Goal: Register for event/course

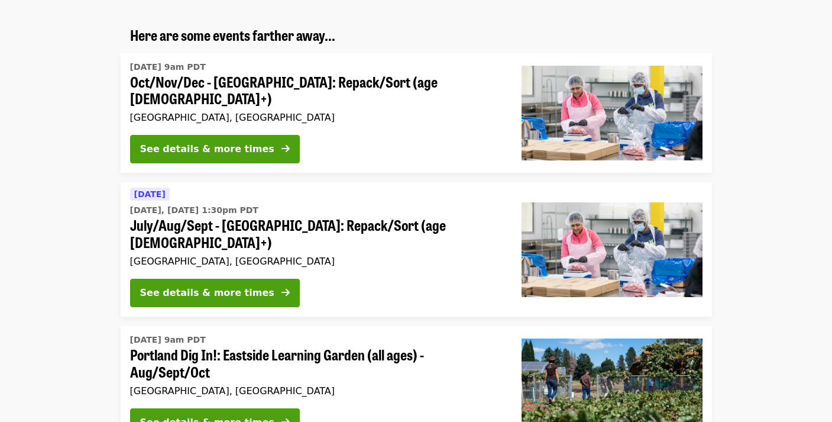
scroll to position [161, 0]
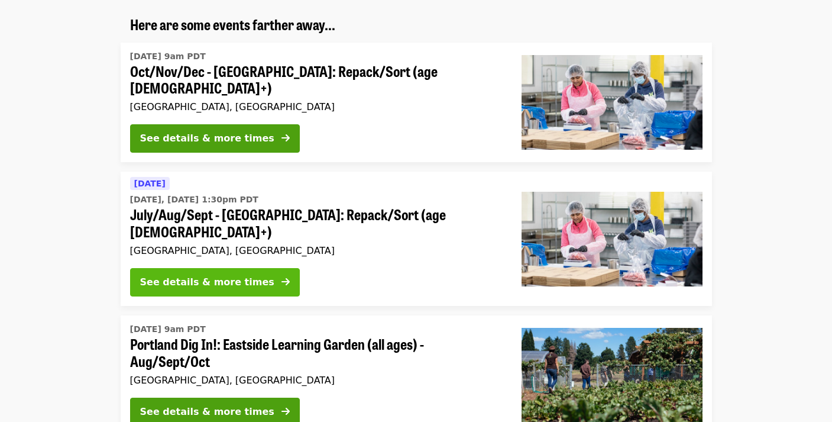
click at [248, 275] on div "See details & more times" at bounding box center [207, 282] width 134 height 14
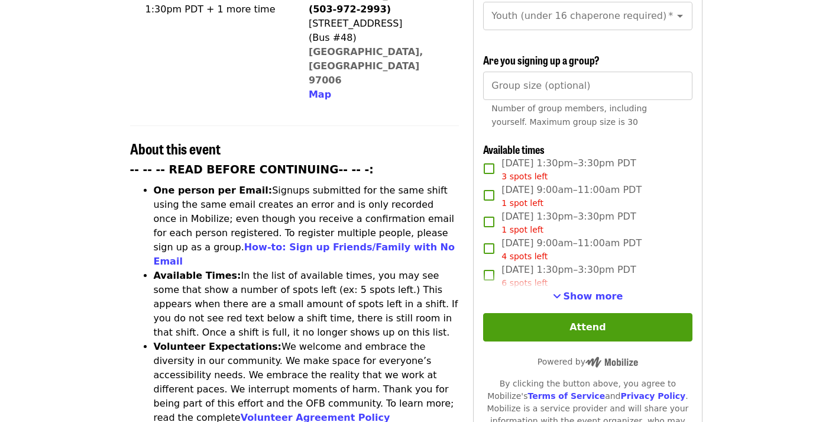
scroll to position [345, 0]
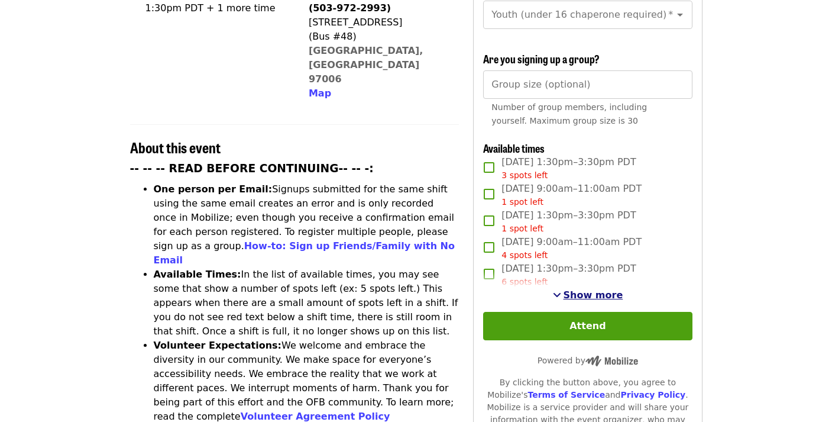
click at [576, 289] on span "Show more" at bounding box center [593, 294] width 60 height 11
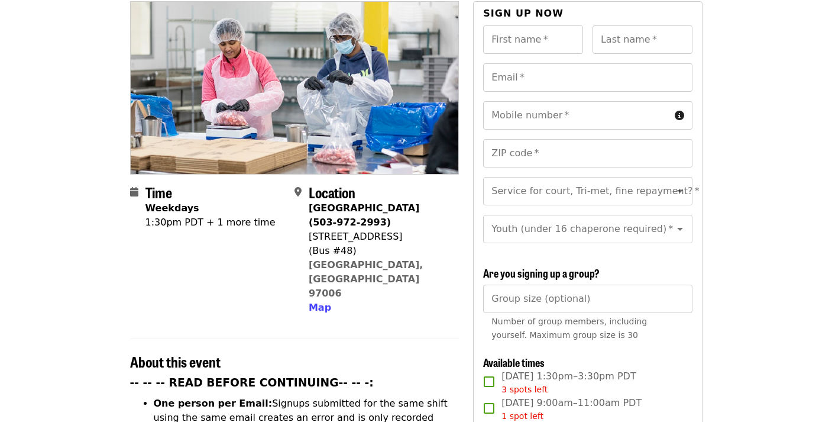
scroll to position [143, 0]
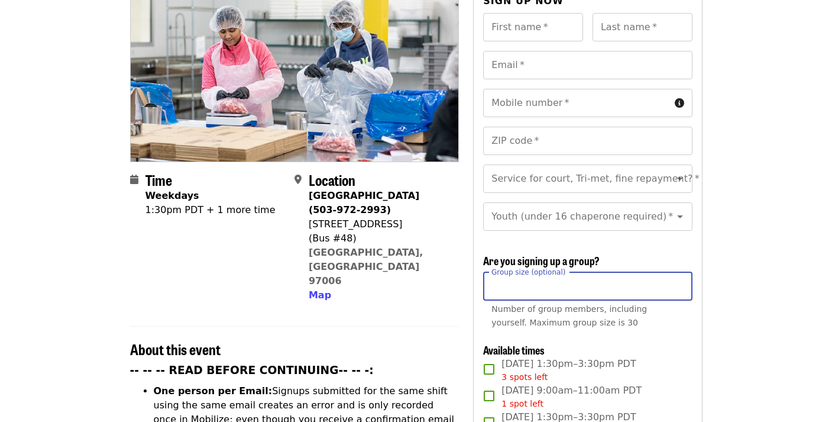
click at [531, 272] on input "Group size (optional)" at bounding box center [587, 286] width 209 height 28
type input "*"
click at [679, 272] on input "*" at bounding box center [587, 286] width 209 height 28
drag, startPoint x: 510, startPoint y: 264, endPoint x: 490, endPoint y: 264, distance: 20.7
click at [491, 272] on input "*" at bounding box center [587, 286] width 209 height 28
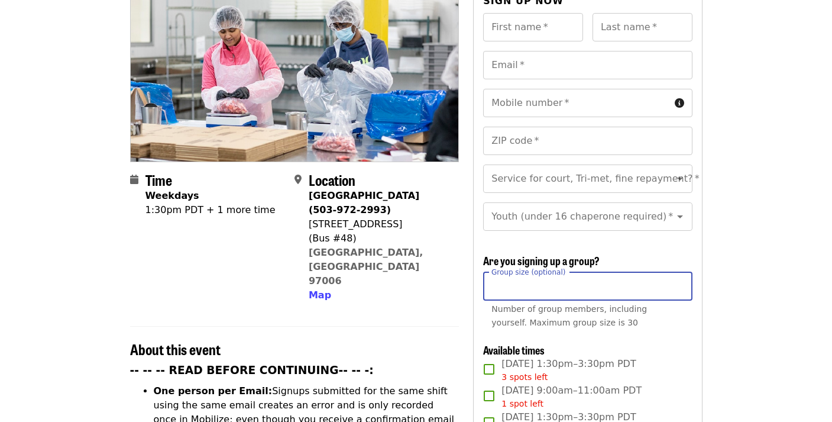
type input "*"
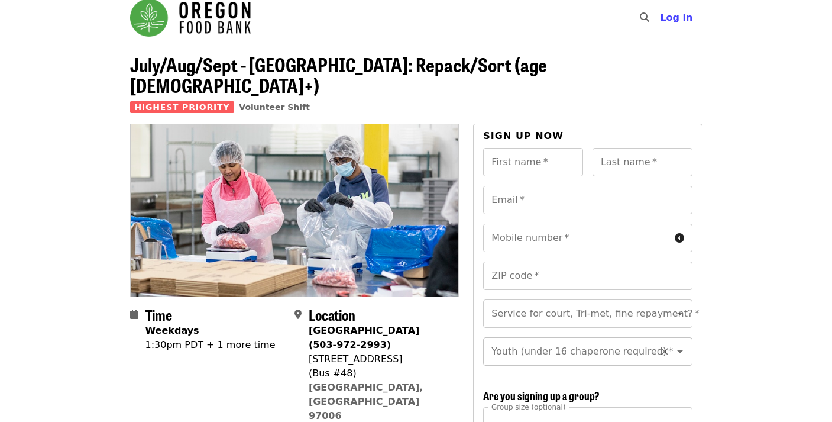
scroll to position [14, 0]
click at [522, 408] on input "*" at bounding box center [587, 421] width 209 height 28
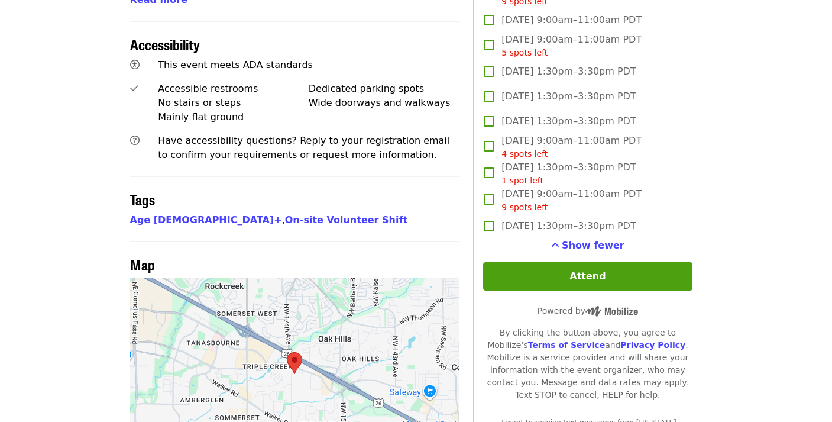
scroll to position [803, 0]
